Goal: Information Seeking & Learning: Learn about a topic

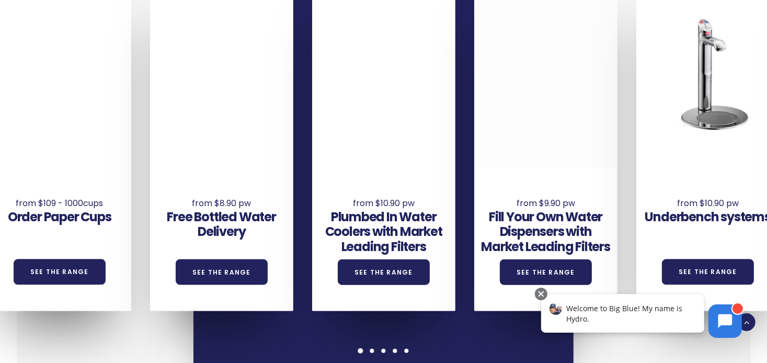
scroll to position [680, 0]
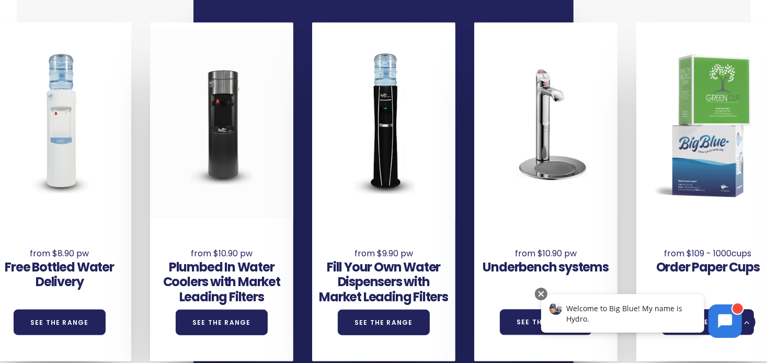
click at [228, 151] on div at bounding box center [221, 123] width 143 height 190
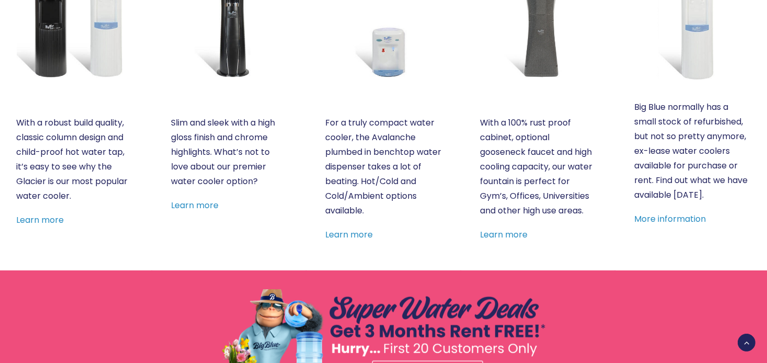
scroll to position [523, 0]
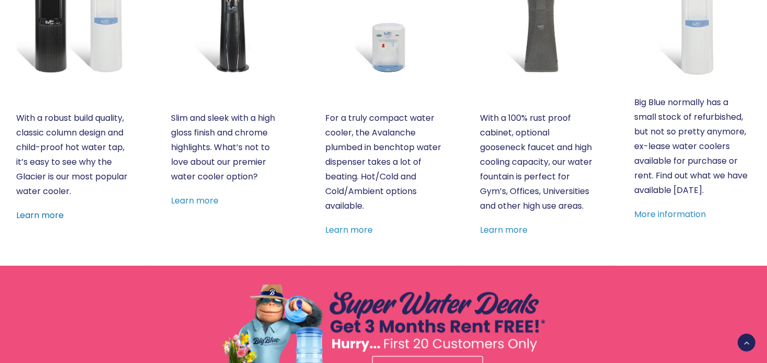
click at [54, 216] on link "Learn more" at bounding box center [41, 215] width 48 height 12
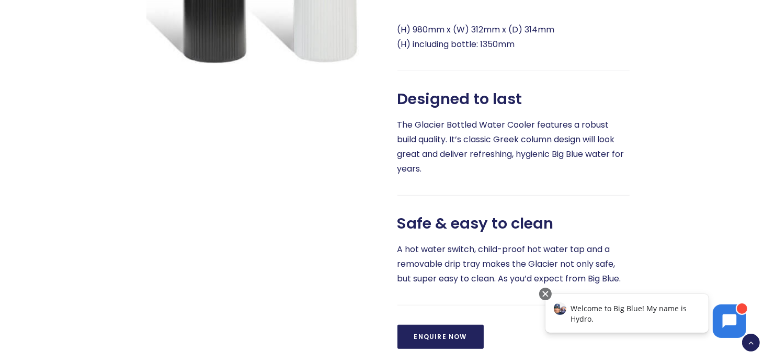
scroll to position [628, 0]
